Goal: Complete application form

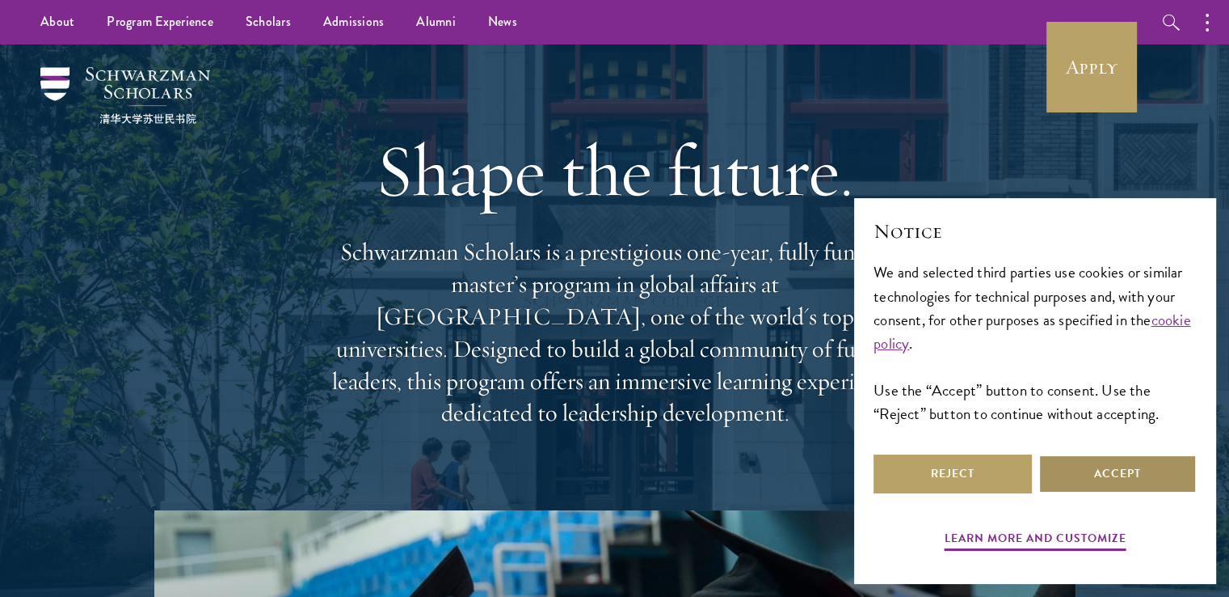
click at [1098, 475] on button "Accept" at bounding box center [1118, 473] width 158 height 39
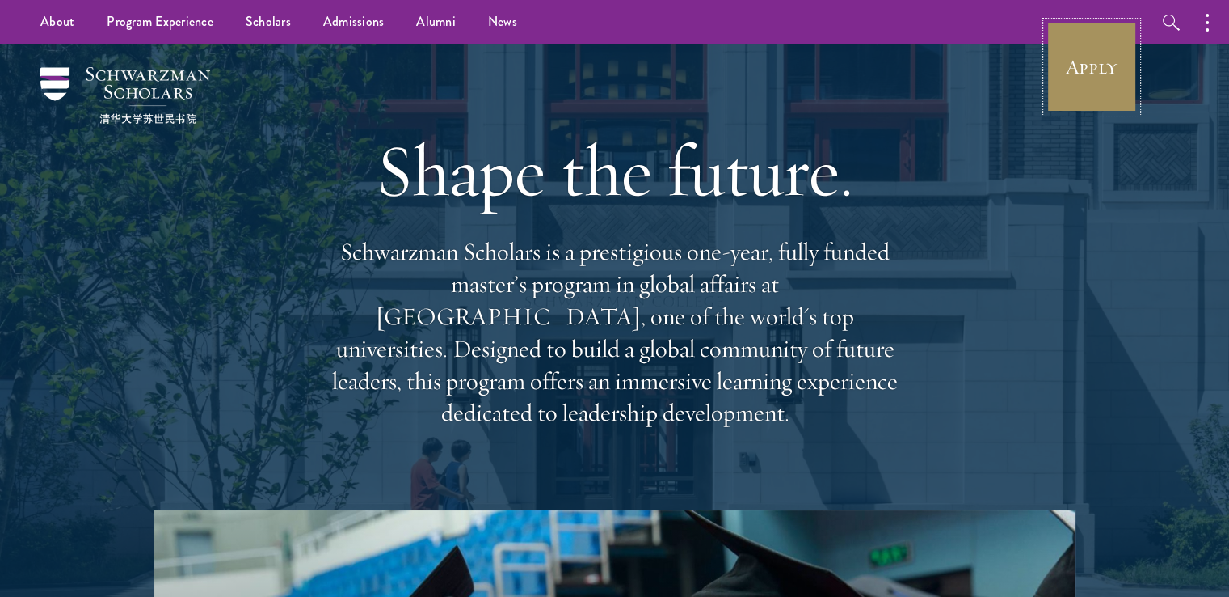
click at [1075, 75] on link "Apply" at bounding box center [1092, 67] width 91 height 91
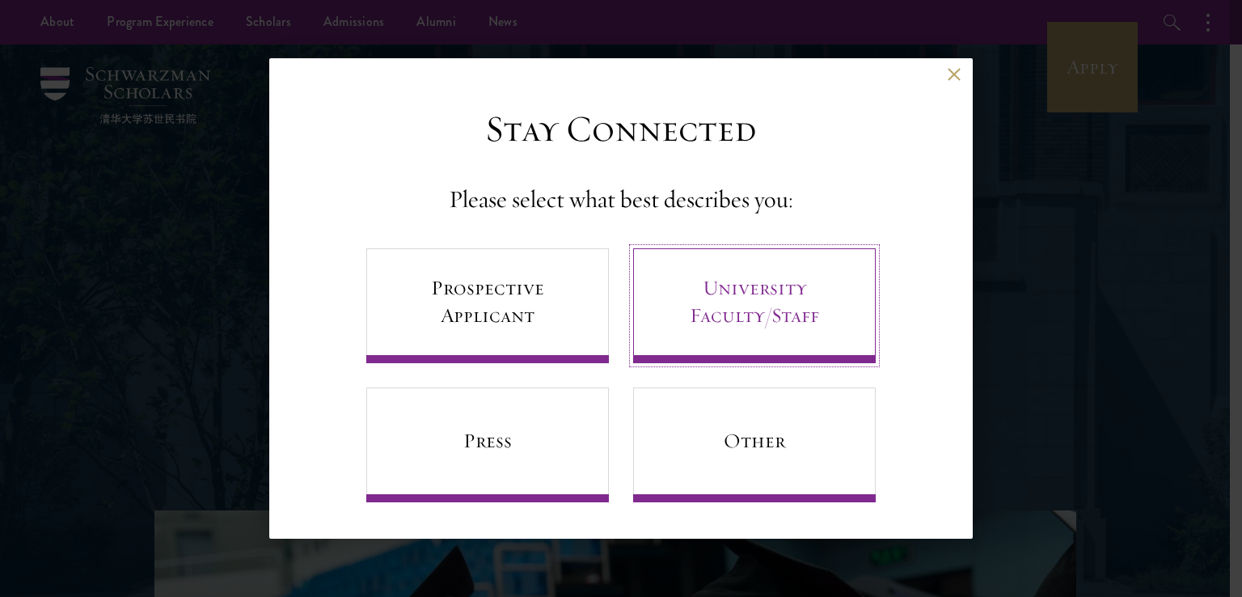
click at [779, 314] on link "University Faculty/Staff" at bounding box center [754, 305] width 242 height 115
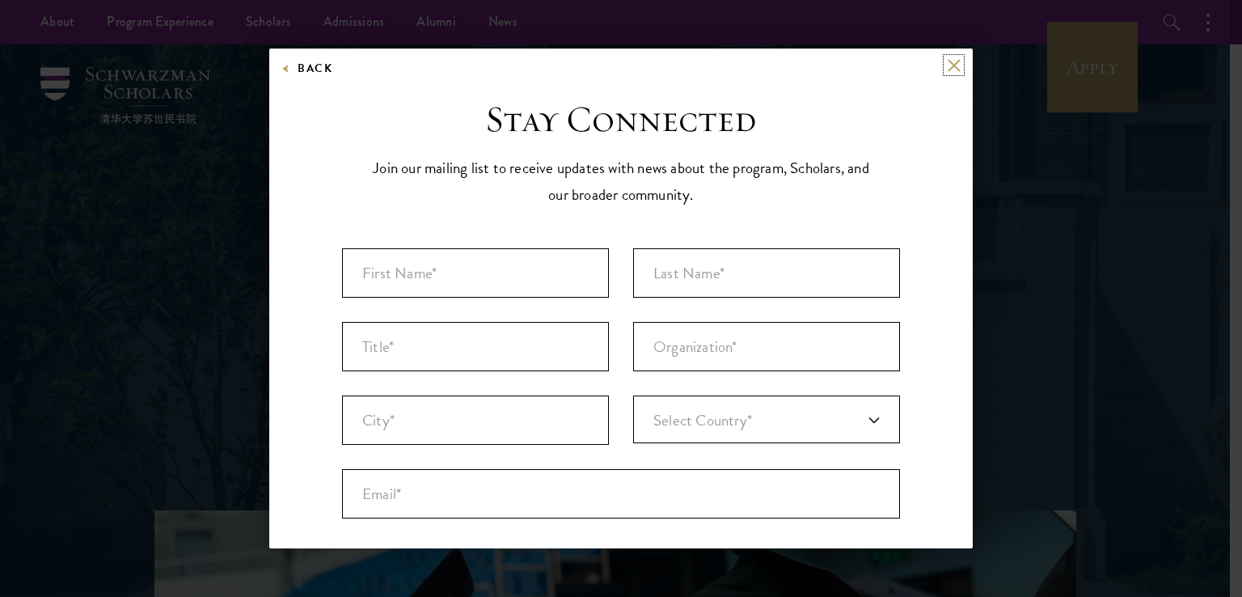
click at [946, 62] on button at bounding box center [953, 65] width 14 height 14
